Goal: Use online tool/utility: Utilize a website feature to perform a specific function

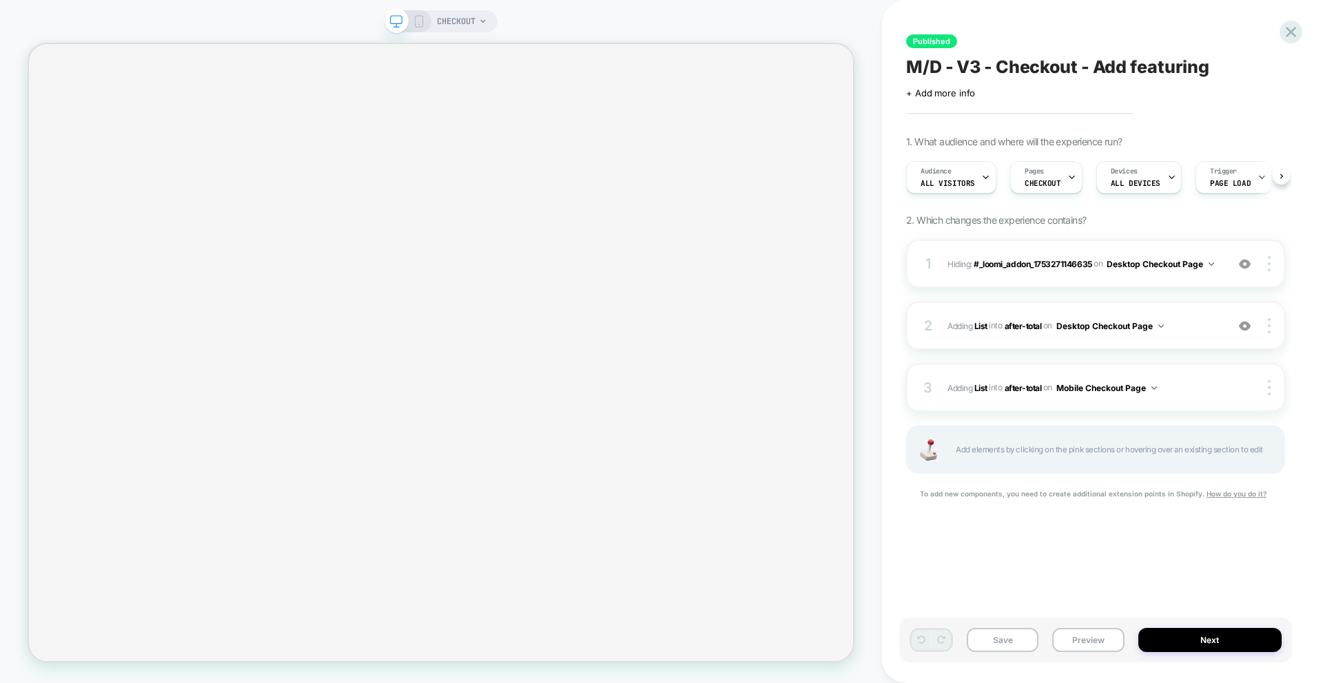
scroll to position [0, 1]
click at [1049, 274] on div "1 Hiding : #_loomi_addon_1753271146635 #_loomi_addon_1753271146635 on Desktop C…" at bounding box center [1095, 264] width 379 height 48
click at [1119, 280] on div "1 Hiding : #_loomi_addon_1753271146635 #_loomi_addon_1753271146635 on Desktop C…" at bounding box center [1095, 264] width 379 height 48
click at [1248, 265] on img at bounding box center [1245, 264] width 12 height 12
click at [1246, 266] on img at bounding box center [1245, 264] width 12 height 12
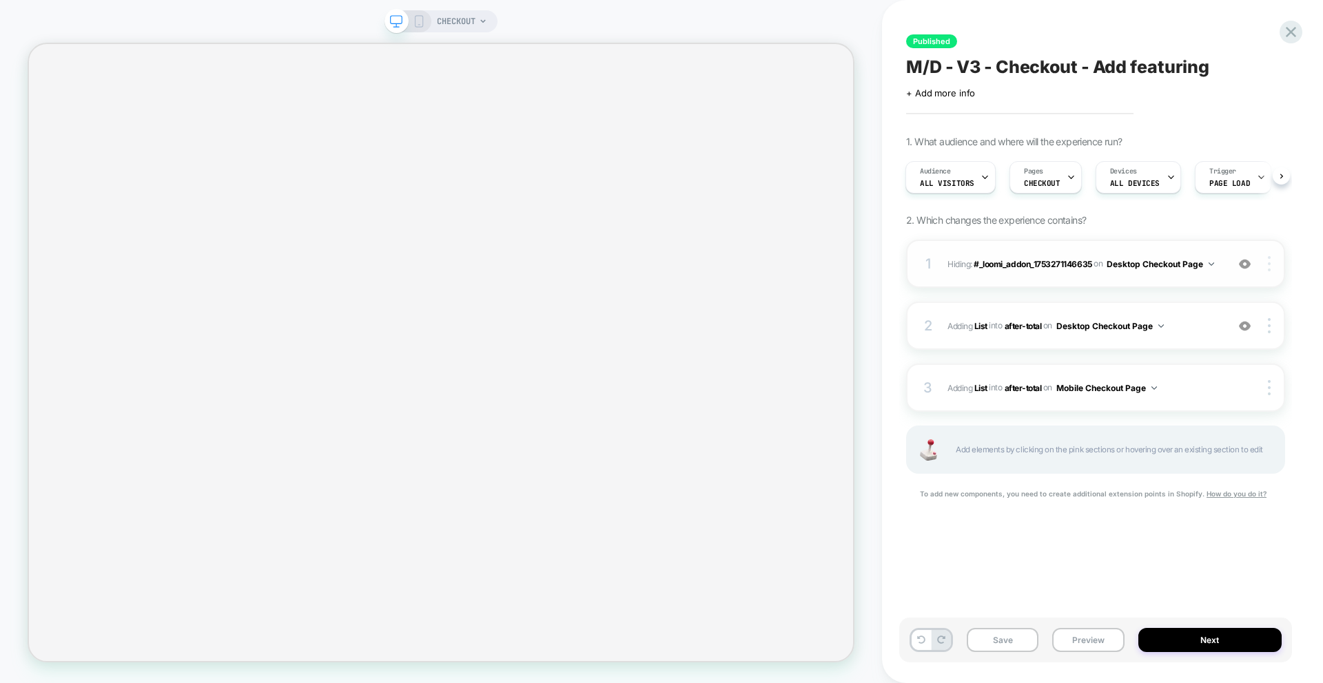
click at [1269, 266] on img at bounding box center [1269, 263] width 3 height 15
click at [1071, 278] on div "1 Hiding : #_loomi_addon_1753271146635 #_loomi_addon_1753271146635 on Desktop C…" at bounding box center [1095, 264] width 379 height 48
click at [1073, 280] on div "1 Hiding : #_loomi_addon_1753271146635 #_loomi_addon_1753271146635 on Desktop C…" at bounding box center [1095, 264] width 379 height 48
click at [1196, 327] on span "#_loomi_addon_1754474327937 Adding List INTO after-total after-total on Desktop…" at bounding box center [1083, 326] width 272 height 17
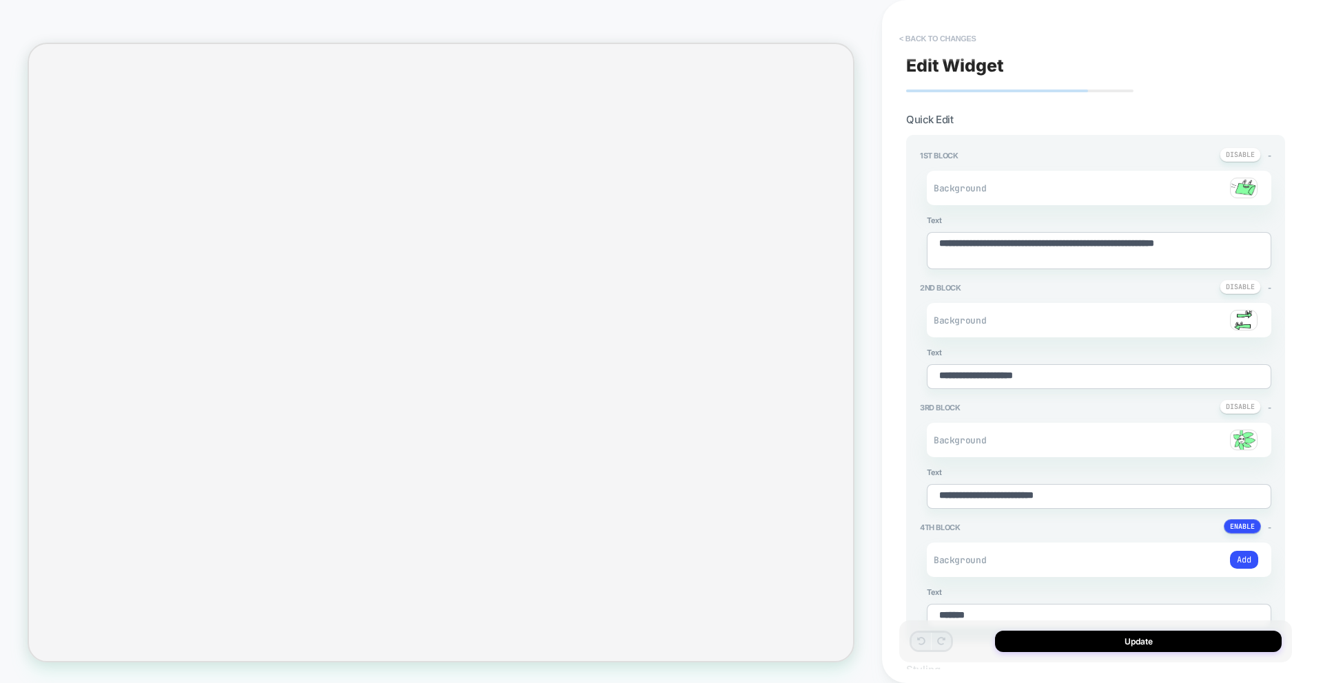
click at [929, 43] on button "< Back to changes" at bounding box center [937, 39] width 91 height 22
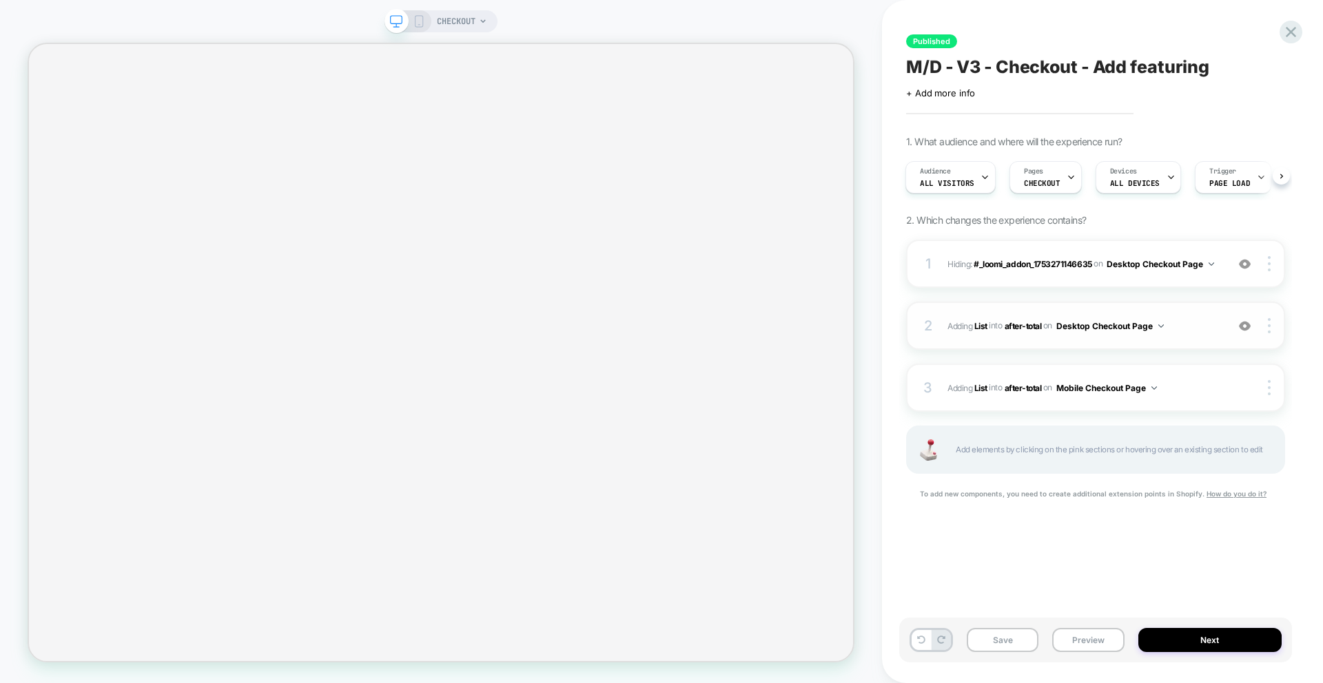
click at [1199, 329] on span "#_loomi_addon_1754474327937 Adding List INTO after-total after-total on Desktop…" at bounding box center [1083, 326] width 272 height 17
type textarea "*"
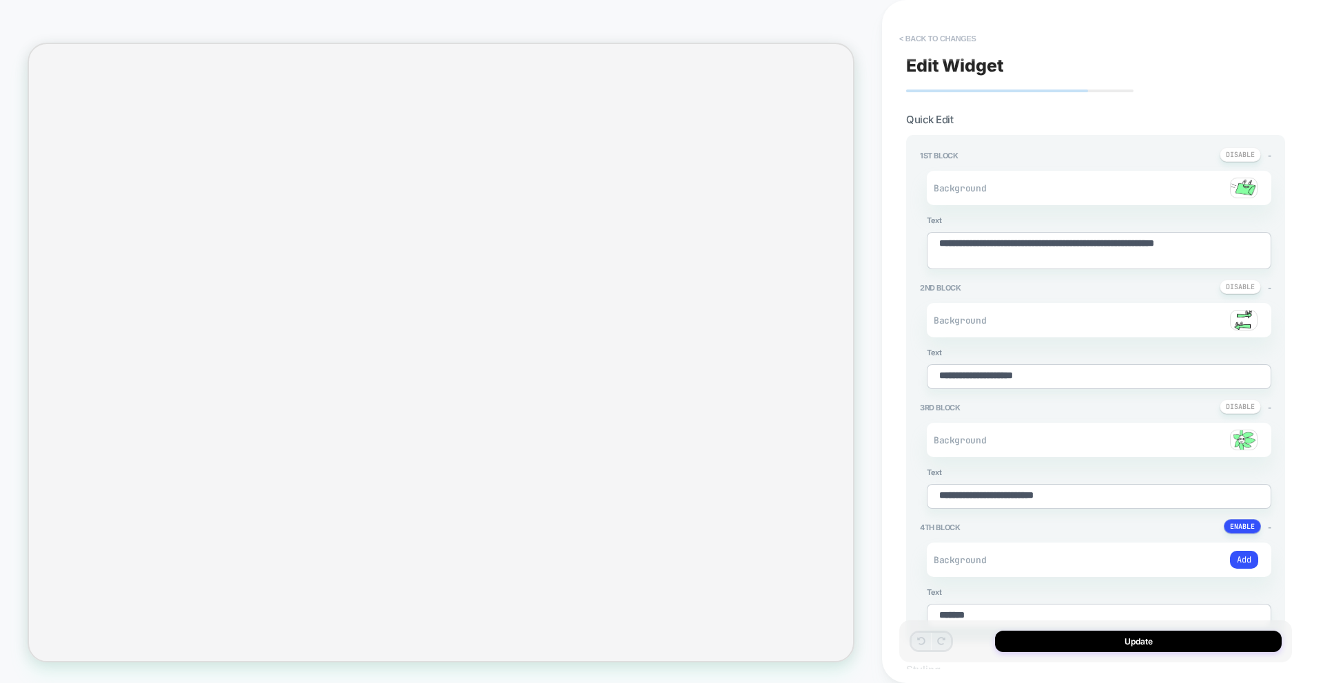
click at [944, 37] on button "< Back to changes" at bounding box center [937, 39] width 91 height 22
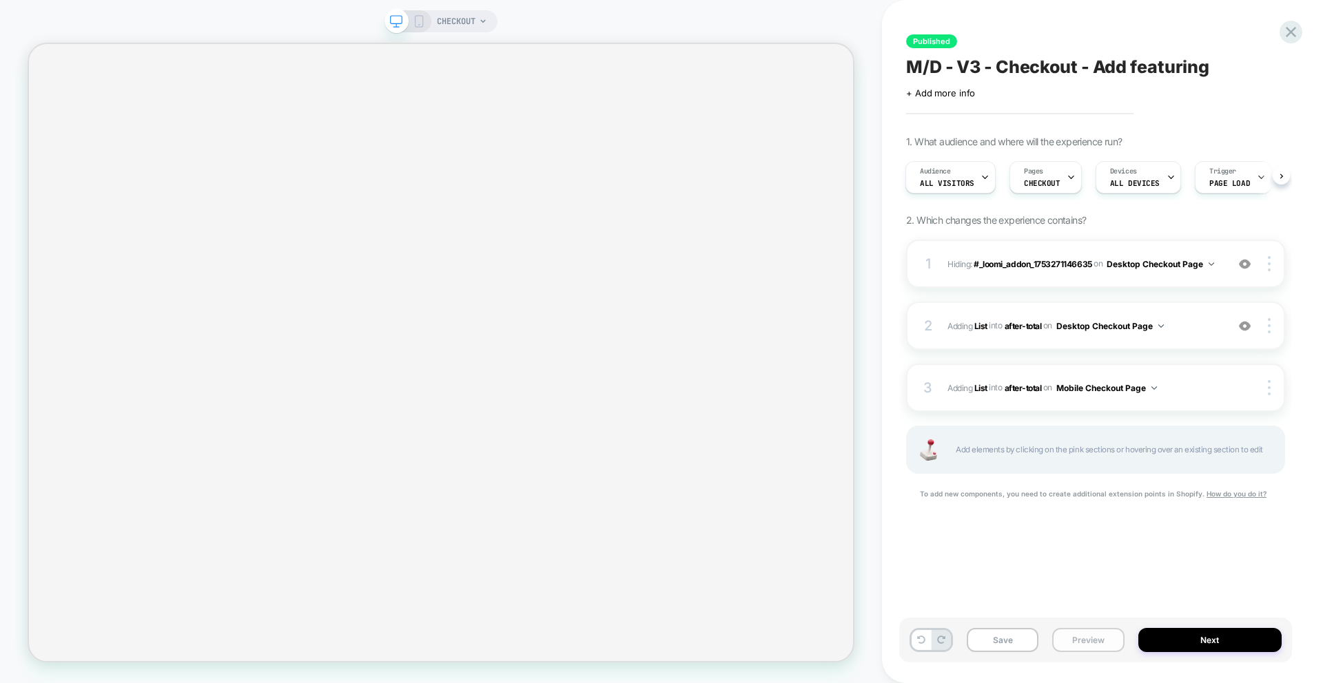
click at [1084, 639] on button "Preview" at bounding box center [1088, 640] width 72 height 24
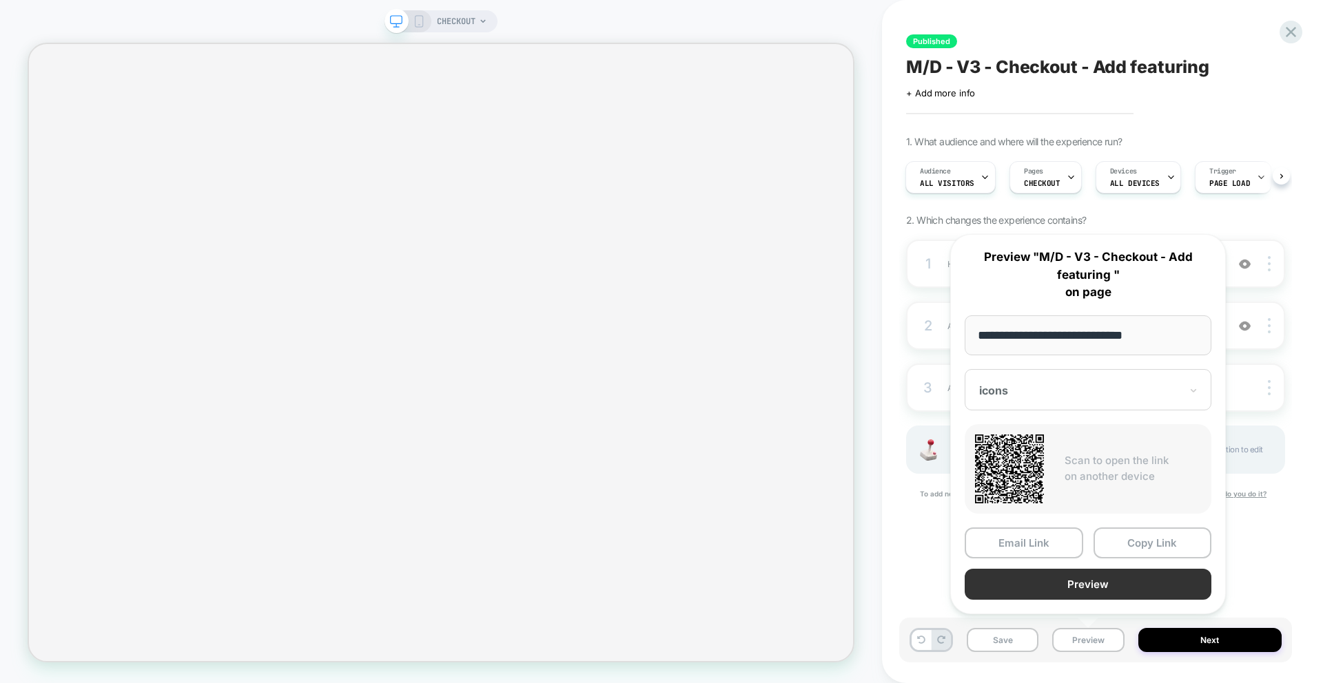
click at [1084, 579] on button "Preview" at bounding box center [1088, 584] width 247 height 31
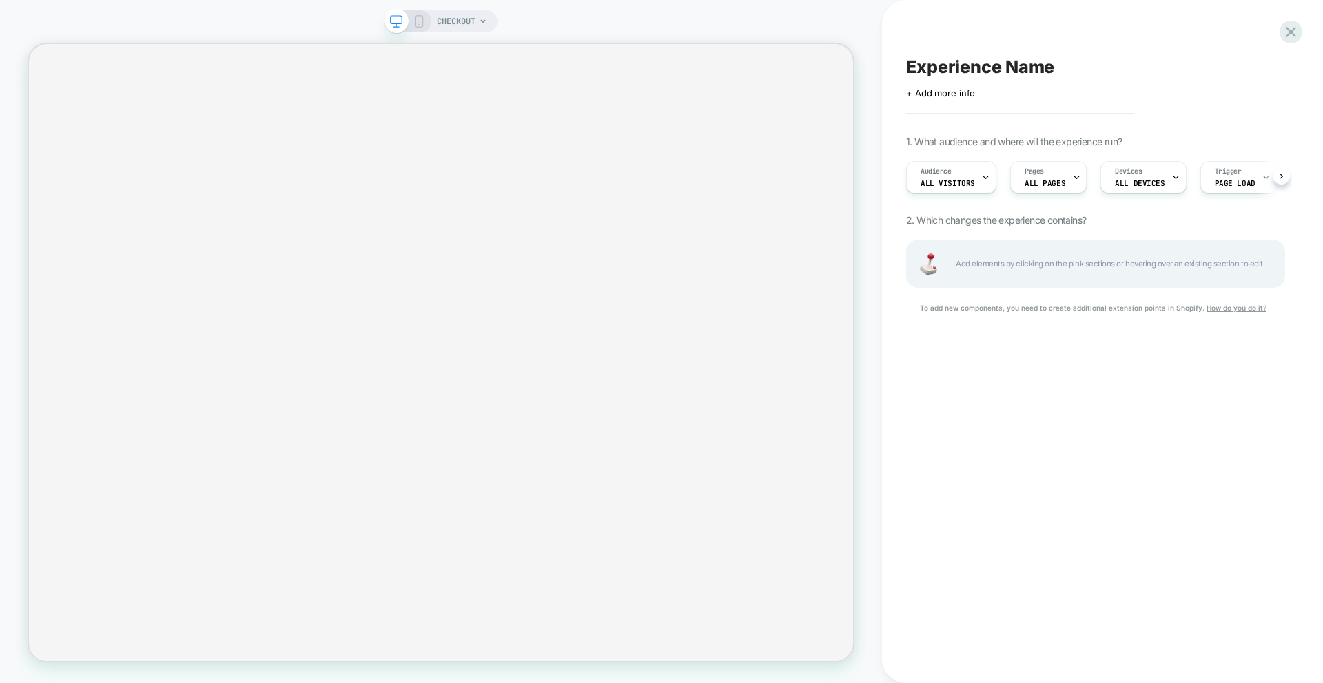
scroll to position [0, 1]
click at [407, 24] on div at bounding box center [407, 21] width 35 height 12
click at [426, 24] on div "CHECKOUT" at bounding box center [440, 21] width 113 height 22
click at [420, 22] on icon at bounding box center [419, 21] width 12 height 12
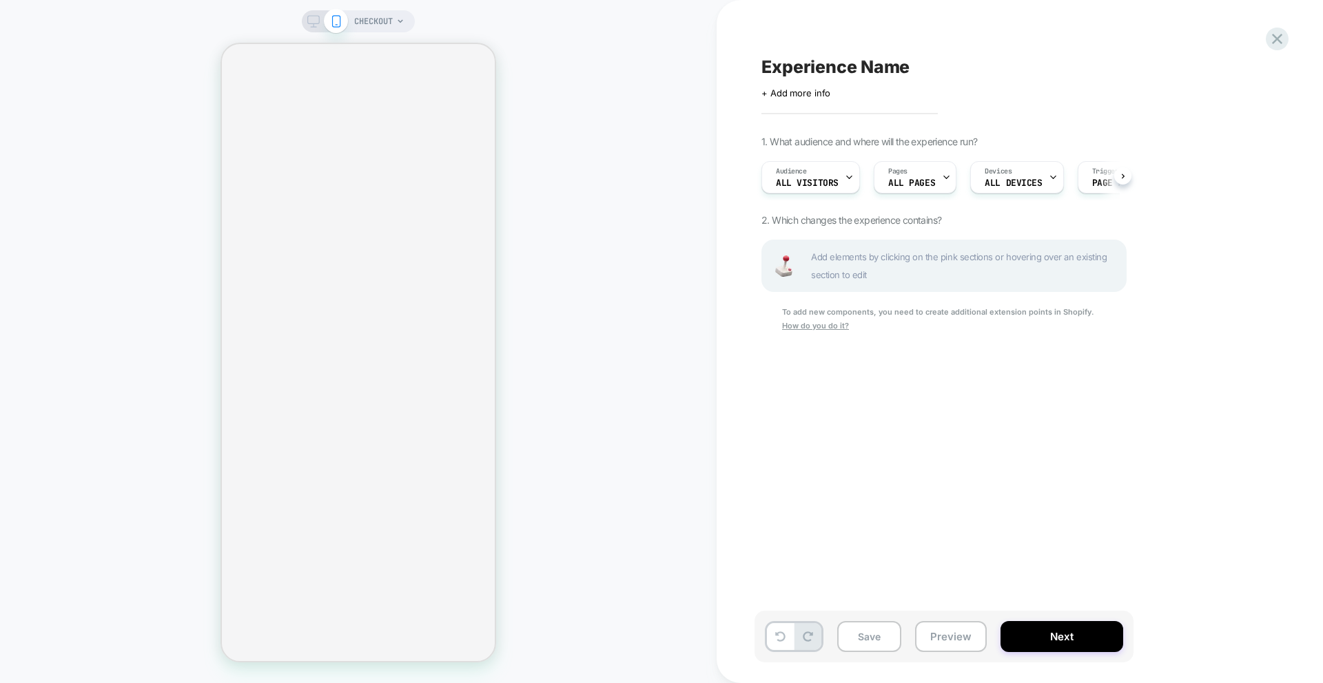
click at [391, 23] on span "CHECKOUT" at bounding box center [373, 21] width 39 height 22
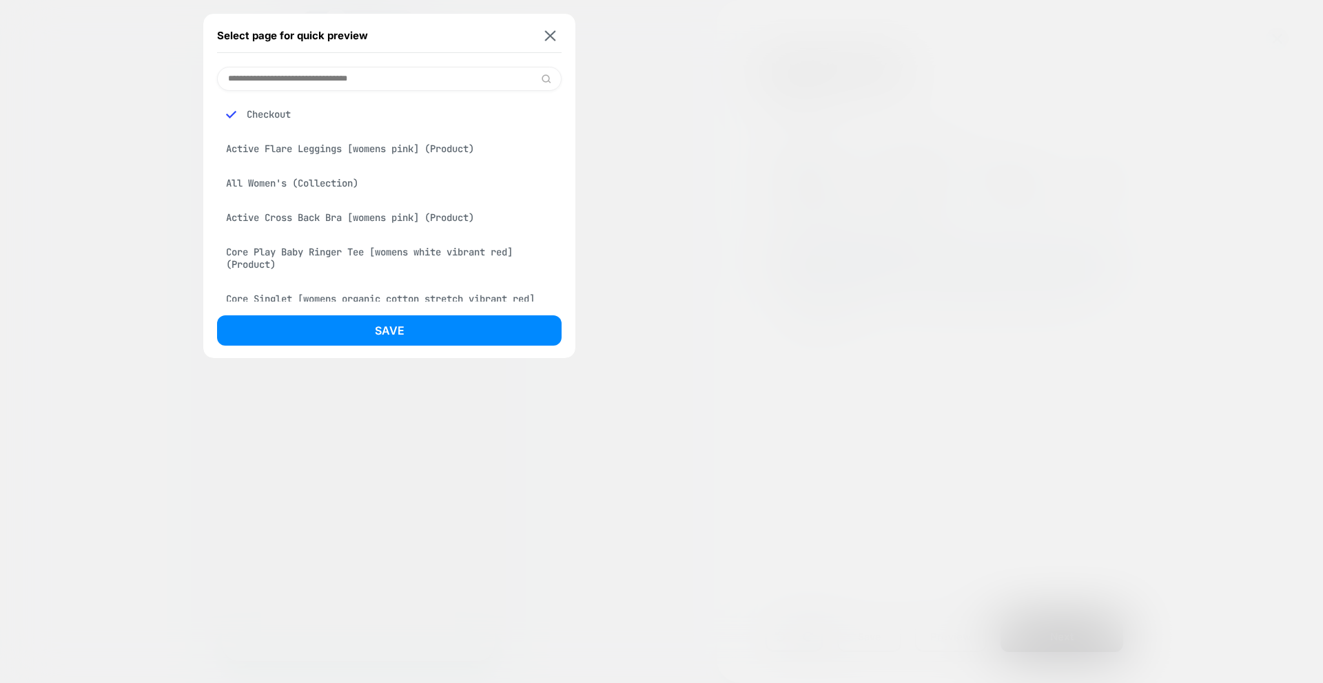
click at [367, 143] on div "Active Flare Leggings [womens pink] (Product)" at bounding box center [389, 149] width 344 height 26
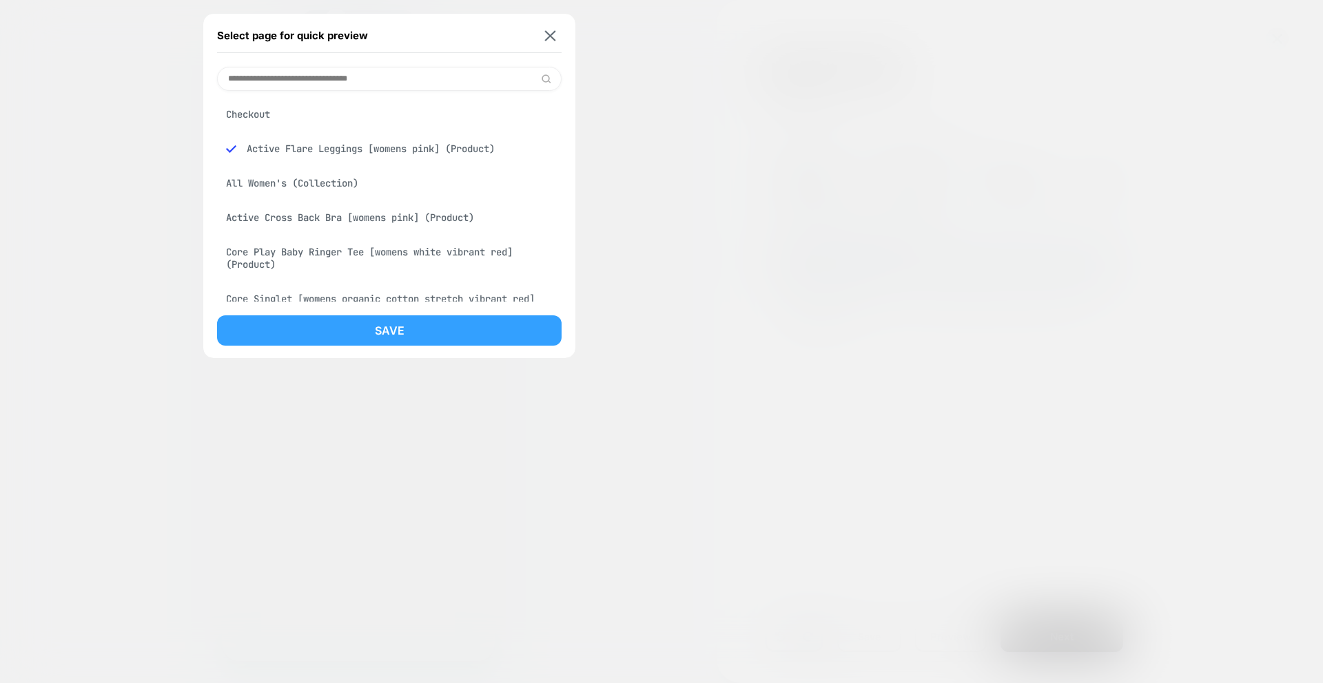
click at [433, 338] on button "Save" at bounding box center [389, 331] width 344 height 30
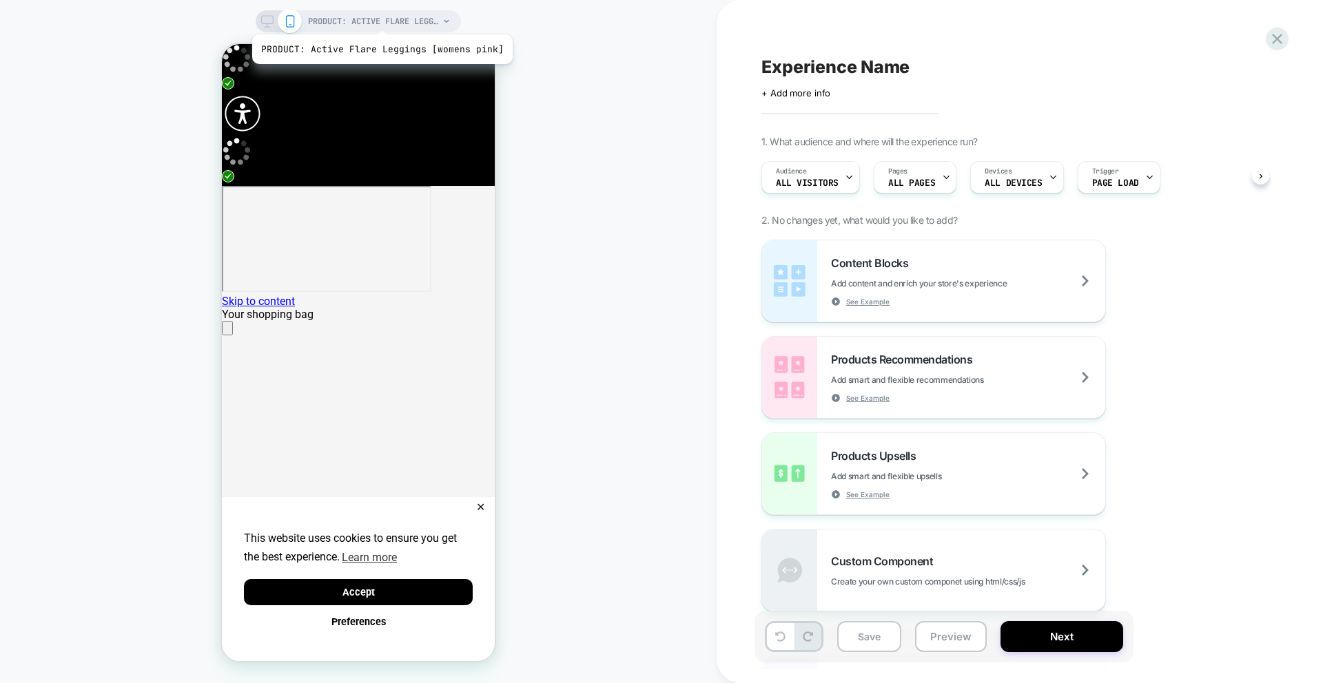
click at [380, 17] on span "PRODUCT: Active Flare Leggings [womens pink]" at bounding box center [373, 21] width 131 height 22
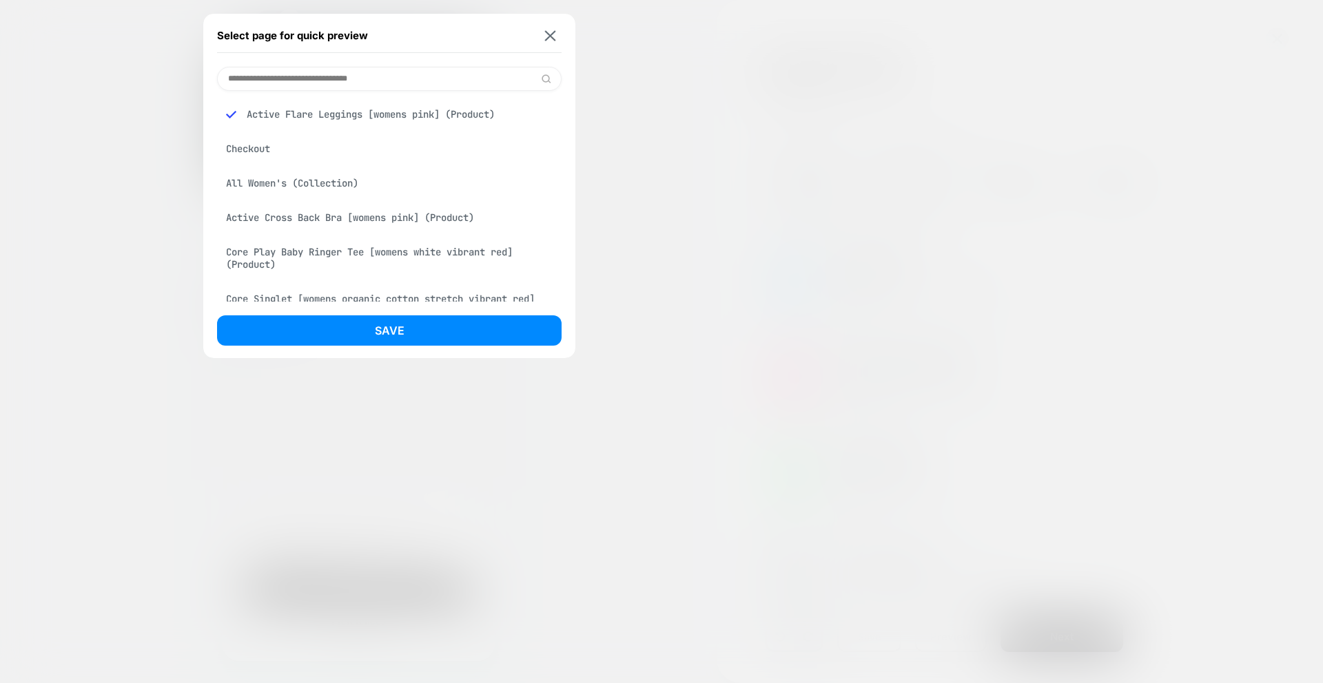
click at [343, 151] on div "Checkout" at bounding box center [389, 149] width 344 height 26
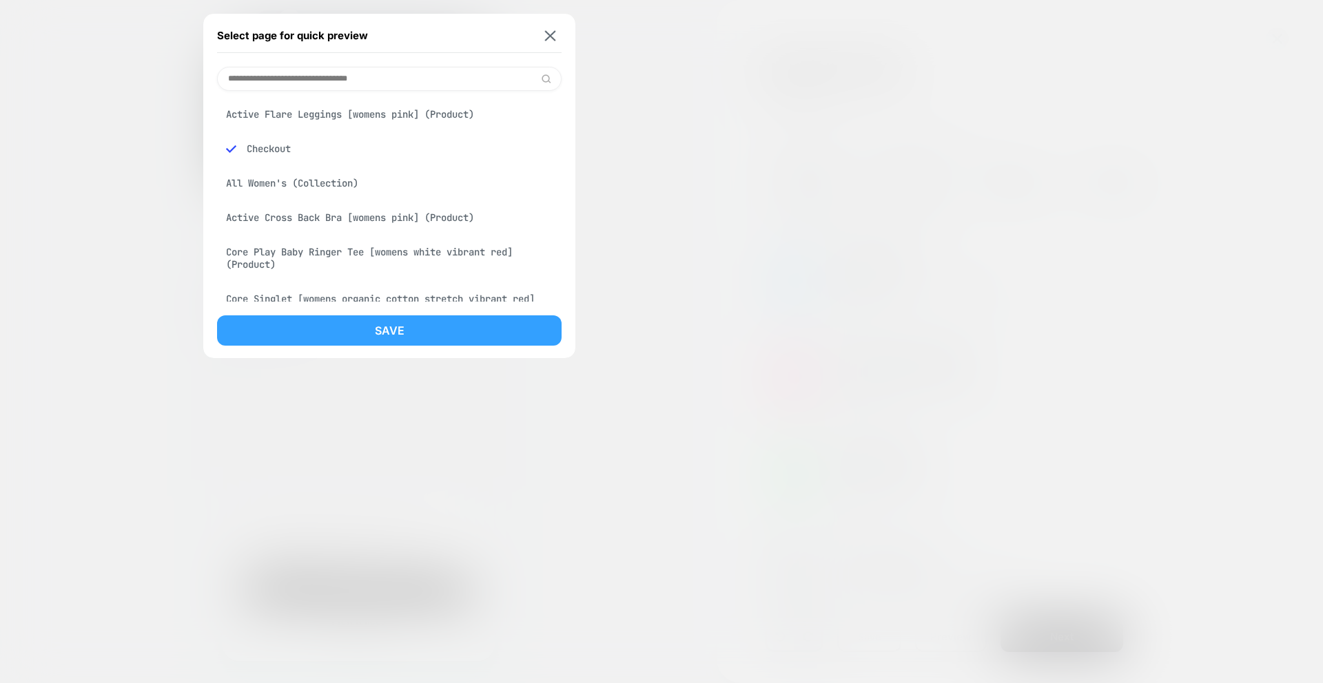
click at [356, 331] on button "Save" at bounding box center [389, 331] width 344 height 30
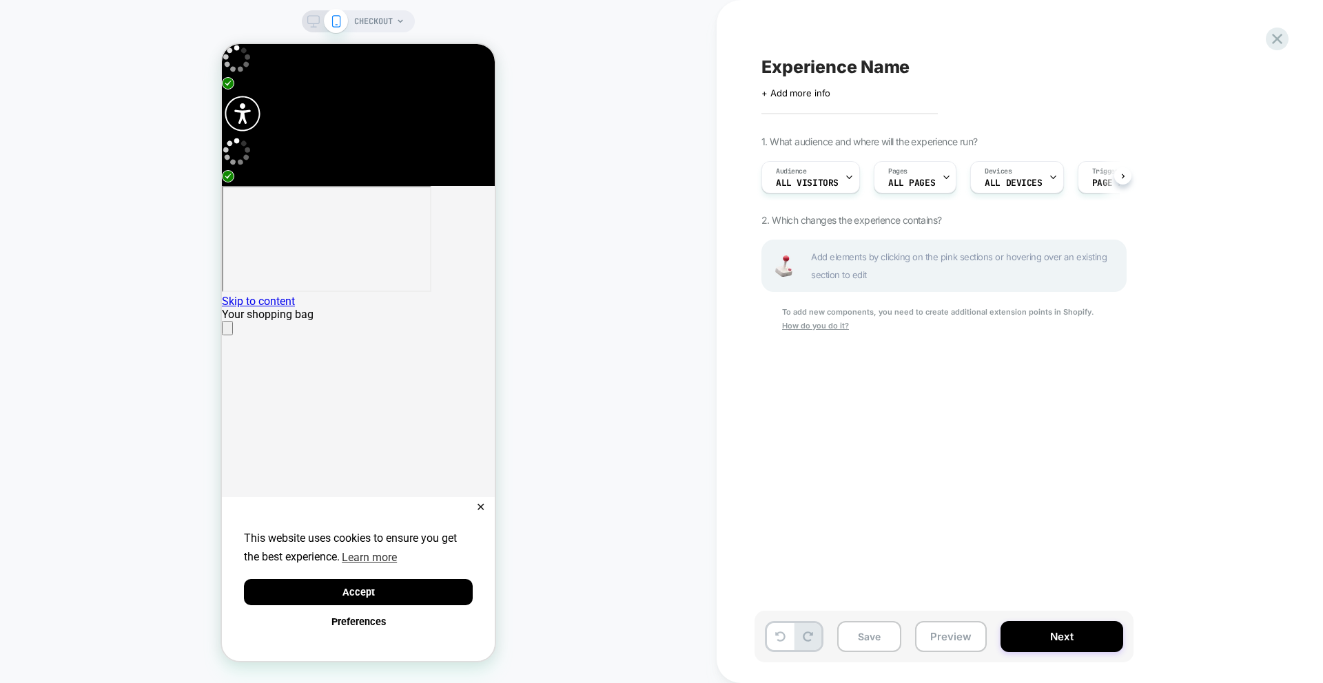
scroll to position [0, 1]
click at [317, 32] on div "CHECKOUT" at bounding box center [358, 342] width 717 height 656
click at [317, 27] on icon at bounding box center [313, 21] width 12 height 12
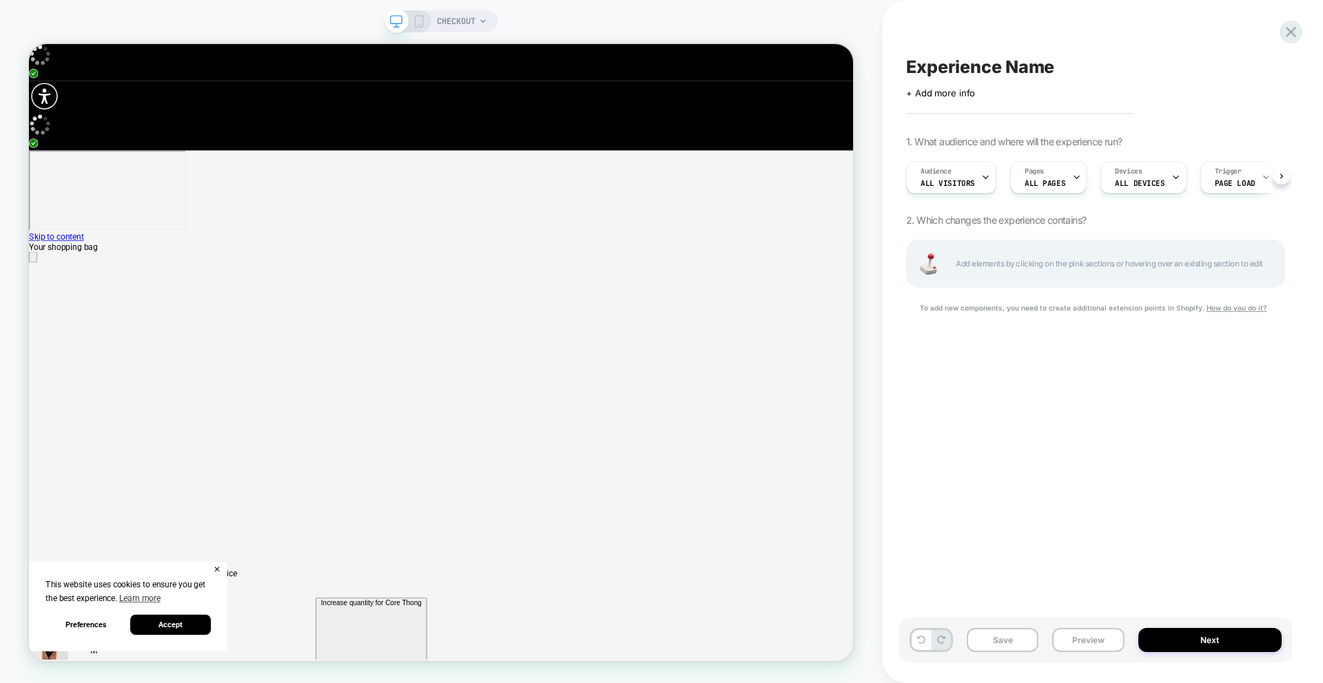
click at [422, 23] on icon at bounding box center [419, 21] width 12 height 12
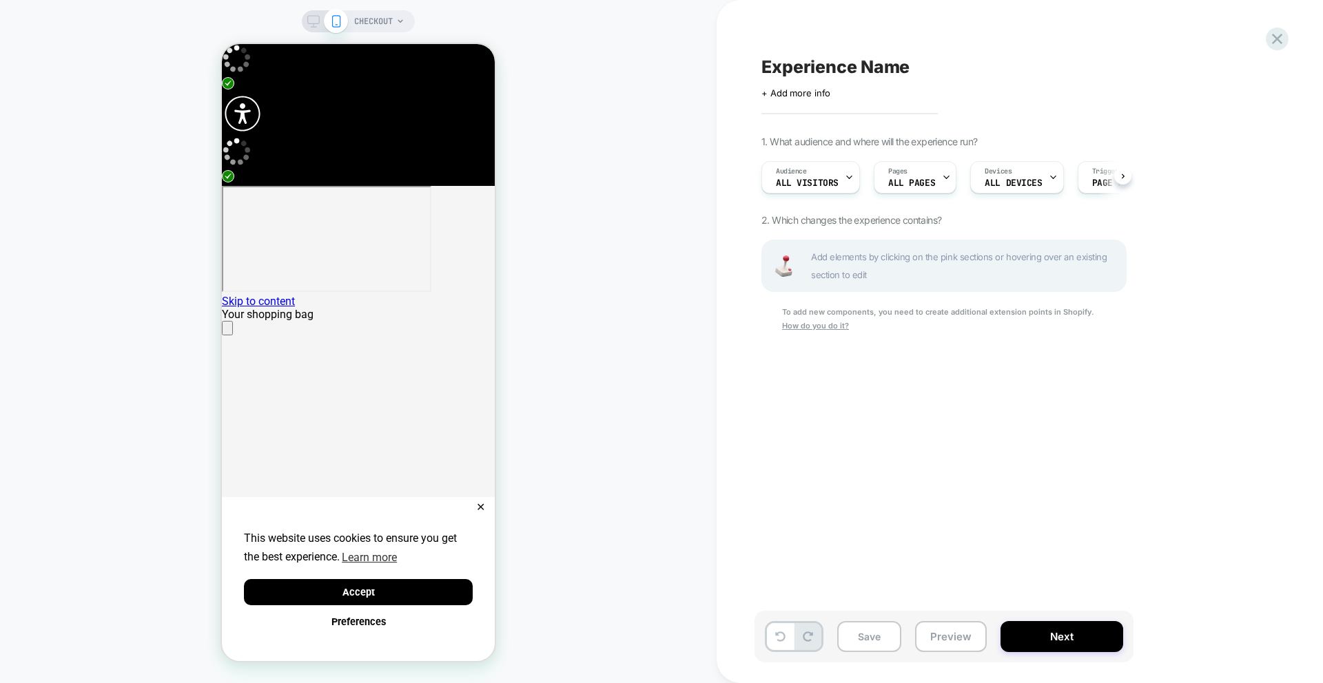
click at [316, 21] on icon at bounding box center [313, 21] width 12 height 12
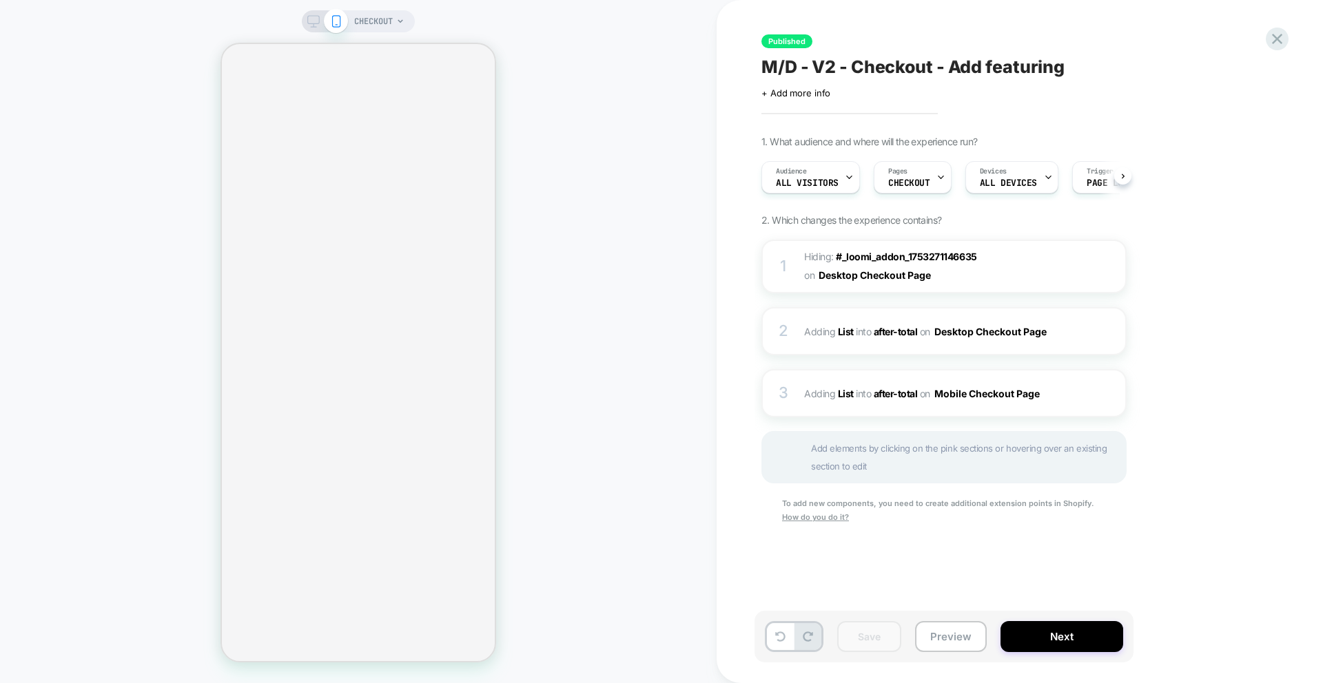
scroll to position [0, 1]
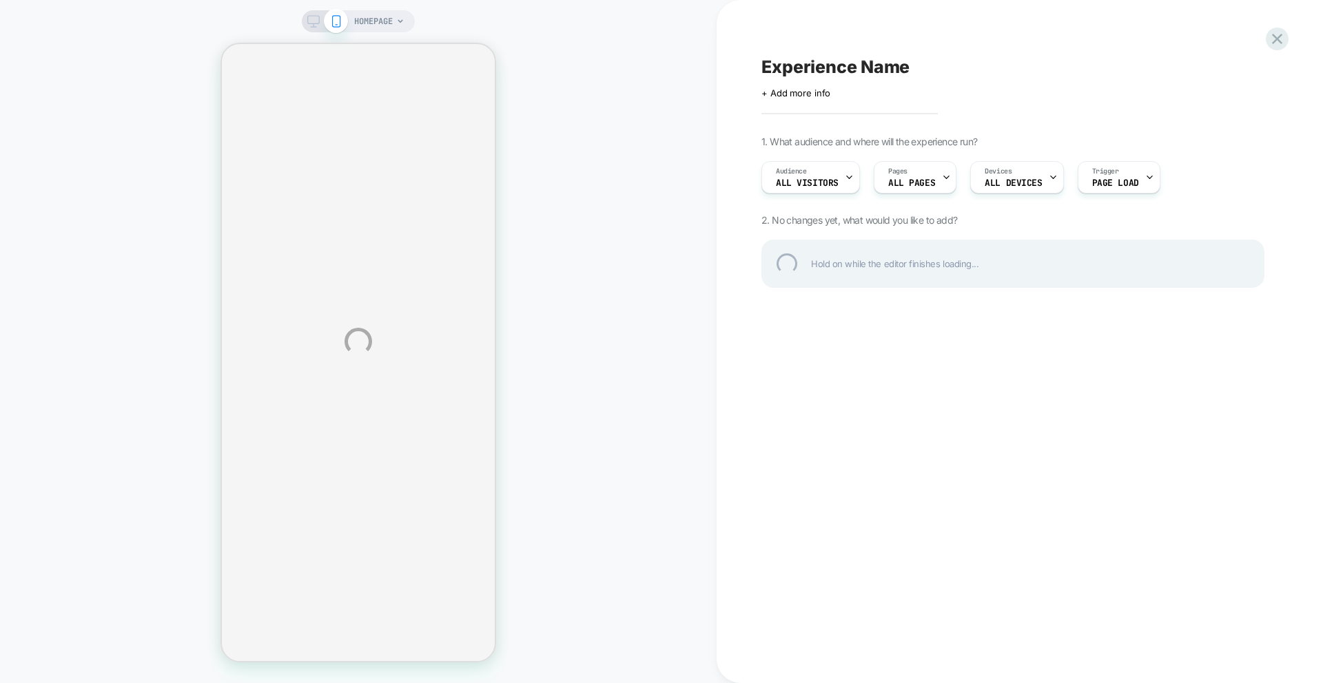
click at [384, 21] on div "HOMEPAGE Experience Name Click to edit experience details + Add more info 1. Wh…" at bounding box center [661, 341] width 1323 height 683
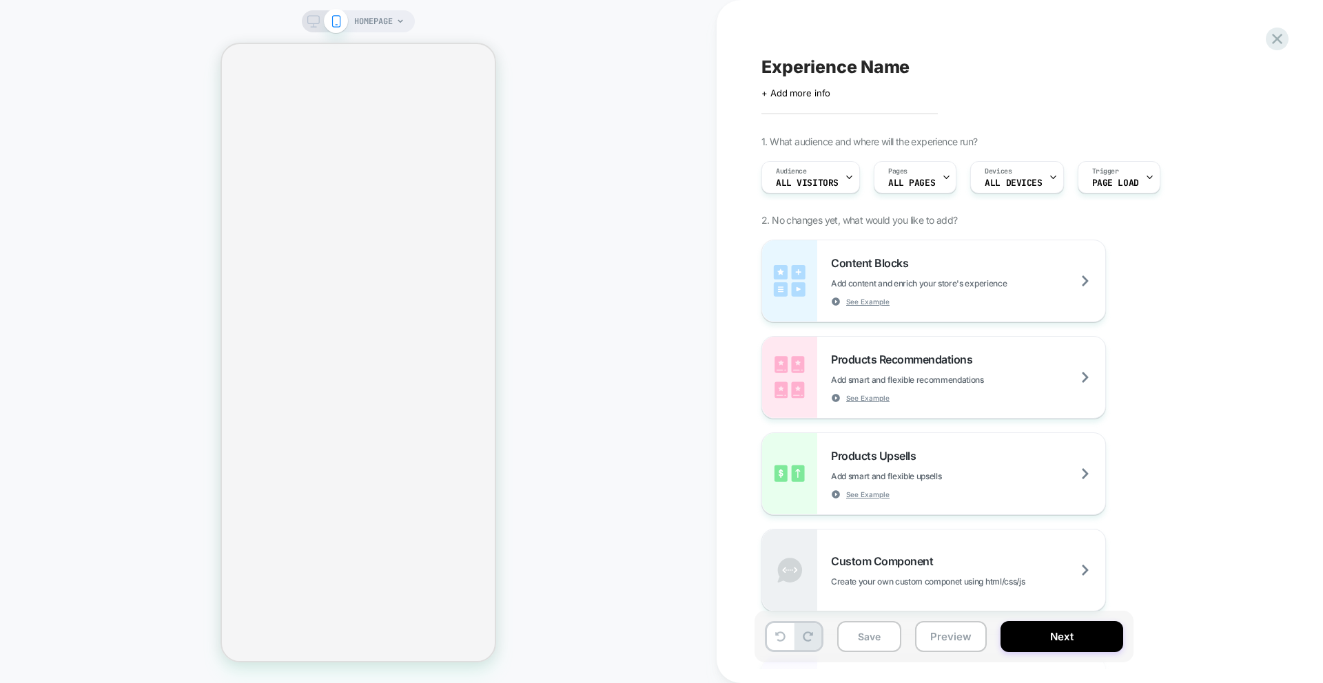
click at [384, 21] on span "HOMEPAGE" at bounding box center [373, 21] width 39 height 22
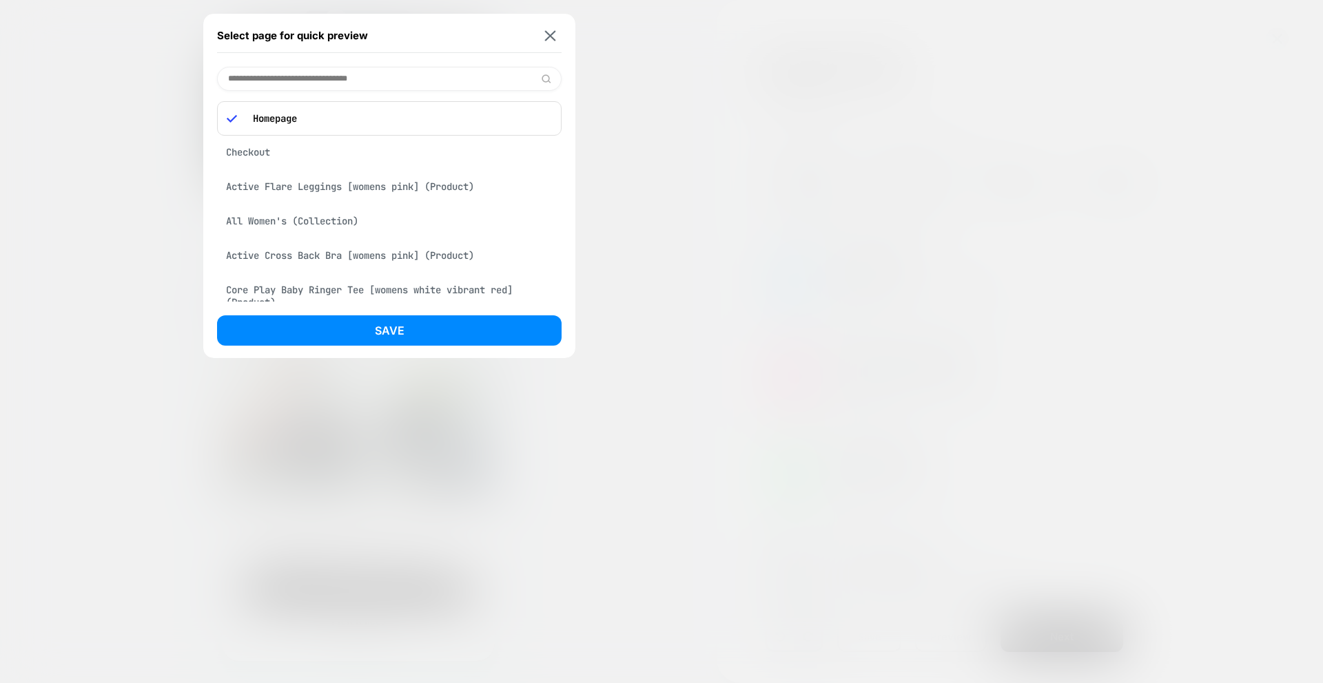
click at [342, 159] on div "Checkout" at bounding box center [389, 152] width 344 height 26
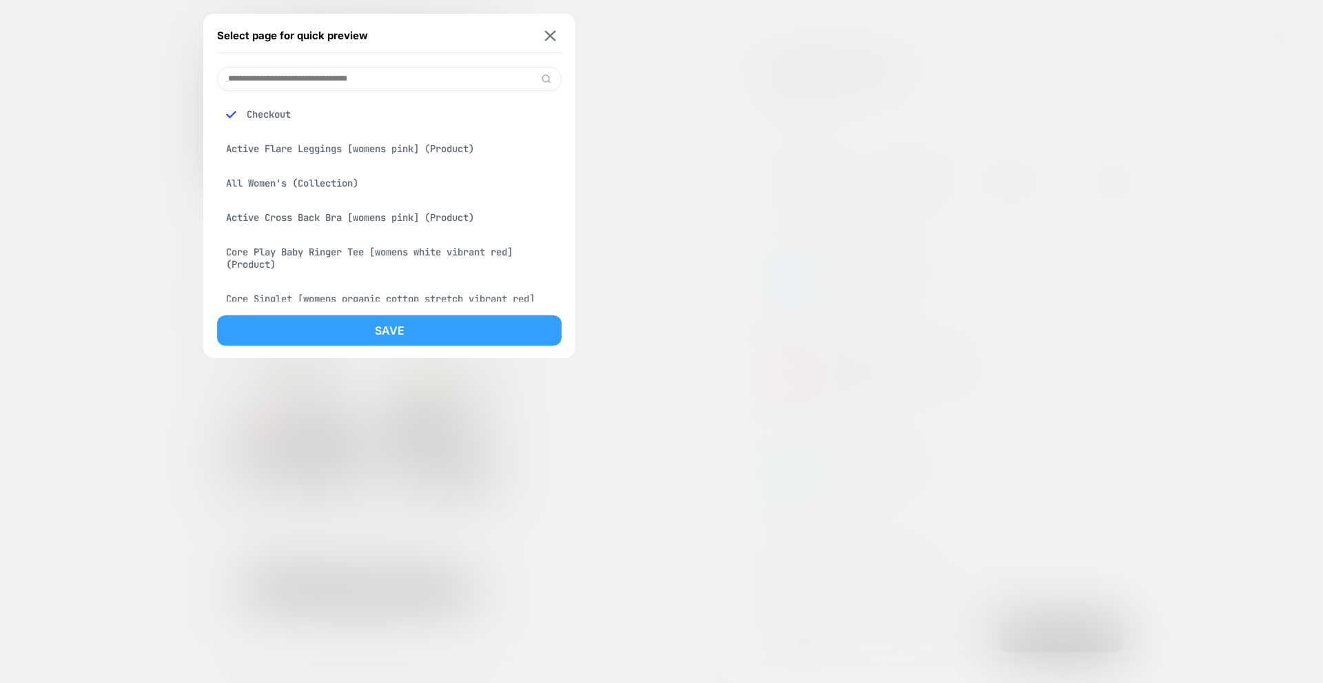
click at [409, 333] on button "Save" at bounding box center [389, 331] width 344 height 30
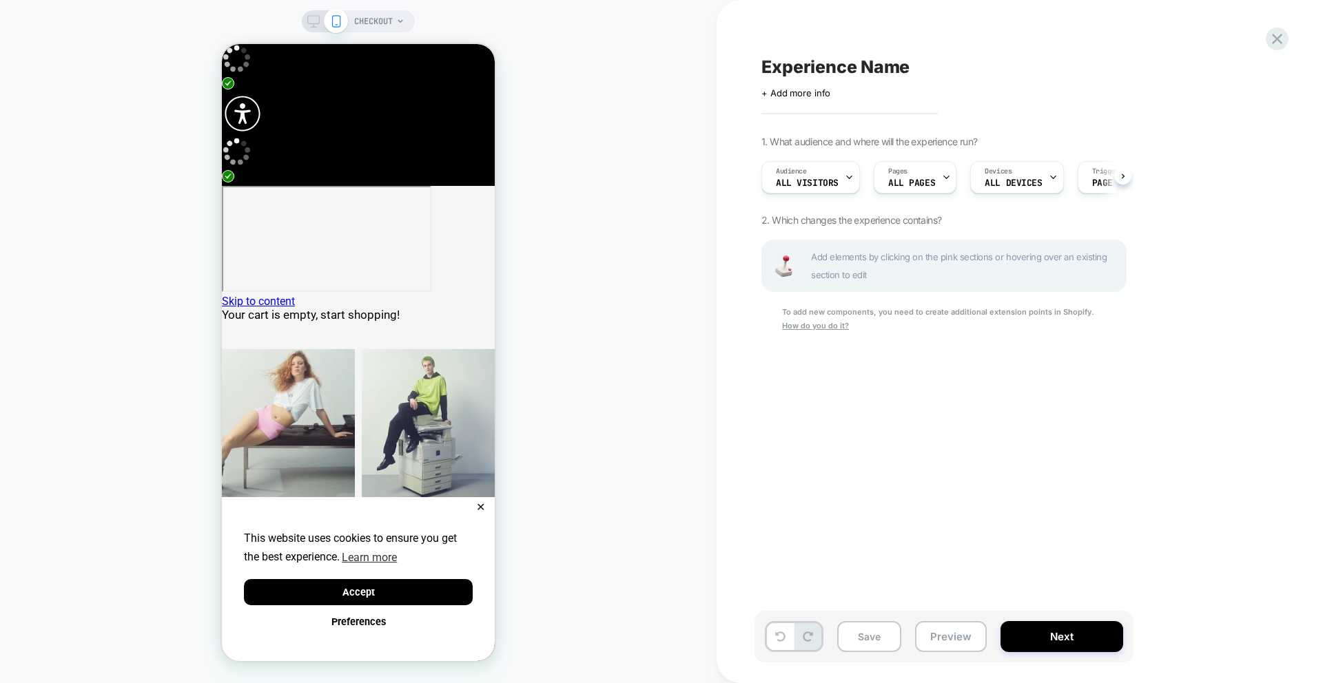
scroll to position [0, 1]
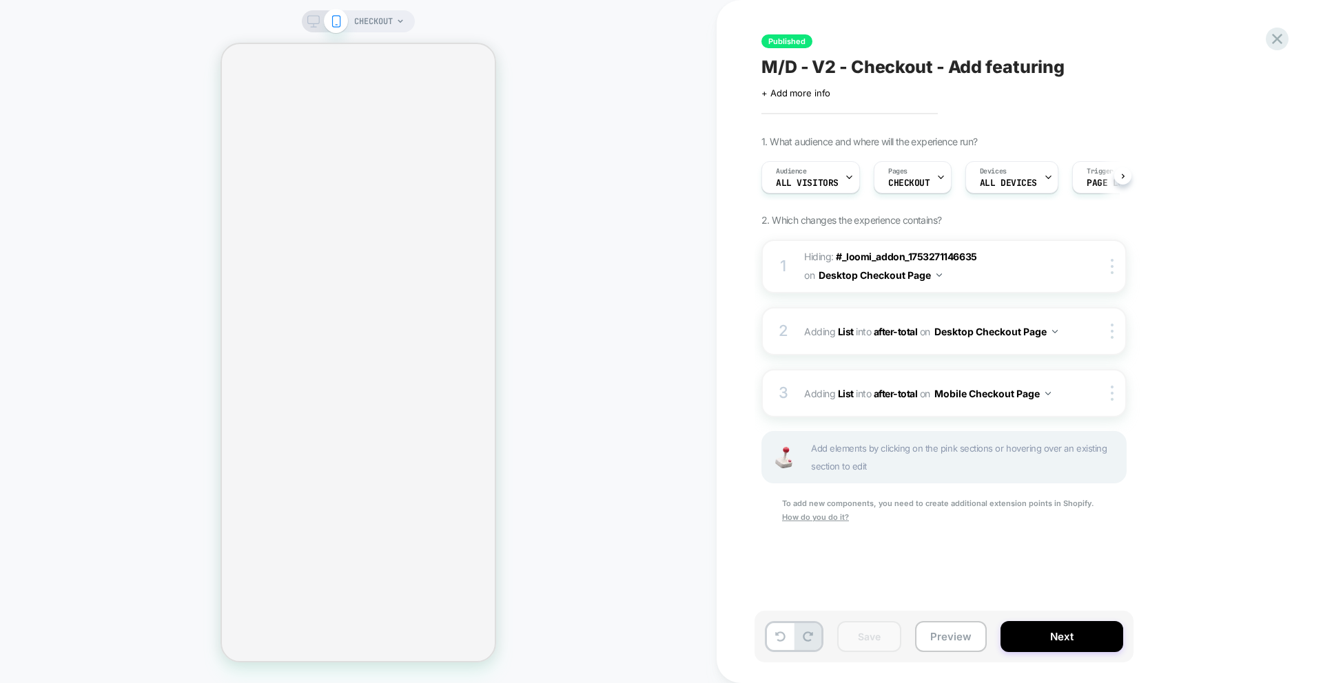
scroll to position [0, 1]
click at [319, 17] on div at bounding box center [324, 21] width 35 height 12
